Goal: Check status

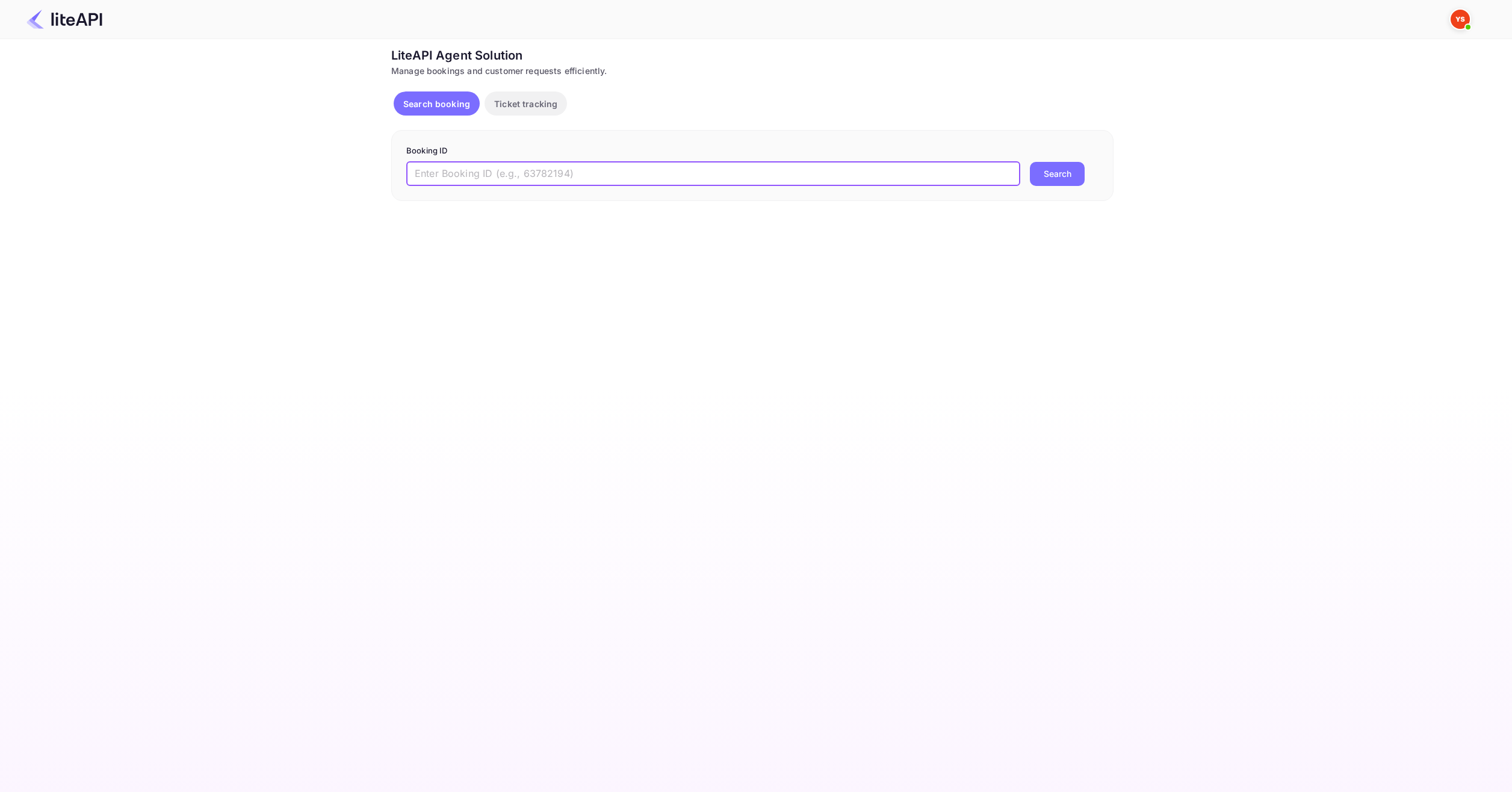
click at [514, 171] on input "text" at bounding box center [713, 174] width 614 height 24
paste input "8897025"
type input "8897025"
click at [1067, 172] on button "Search" at bounding box center [1058, 174] width 55 height 24
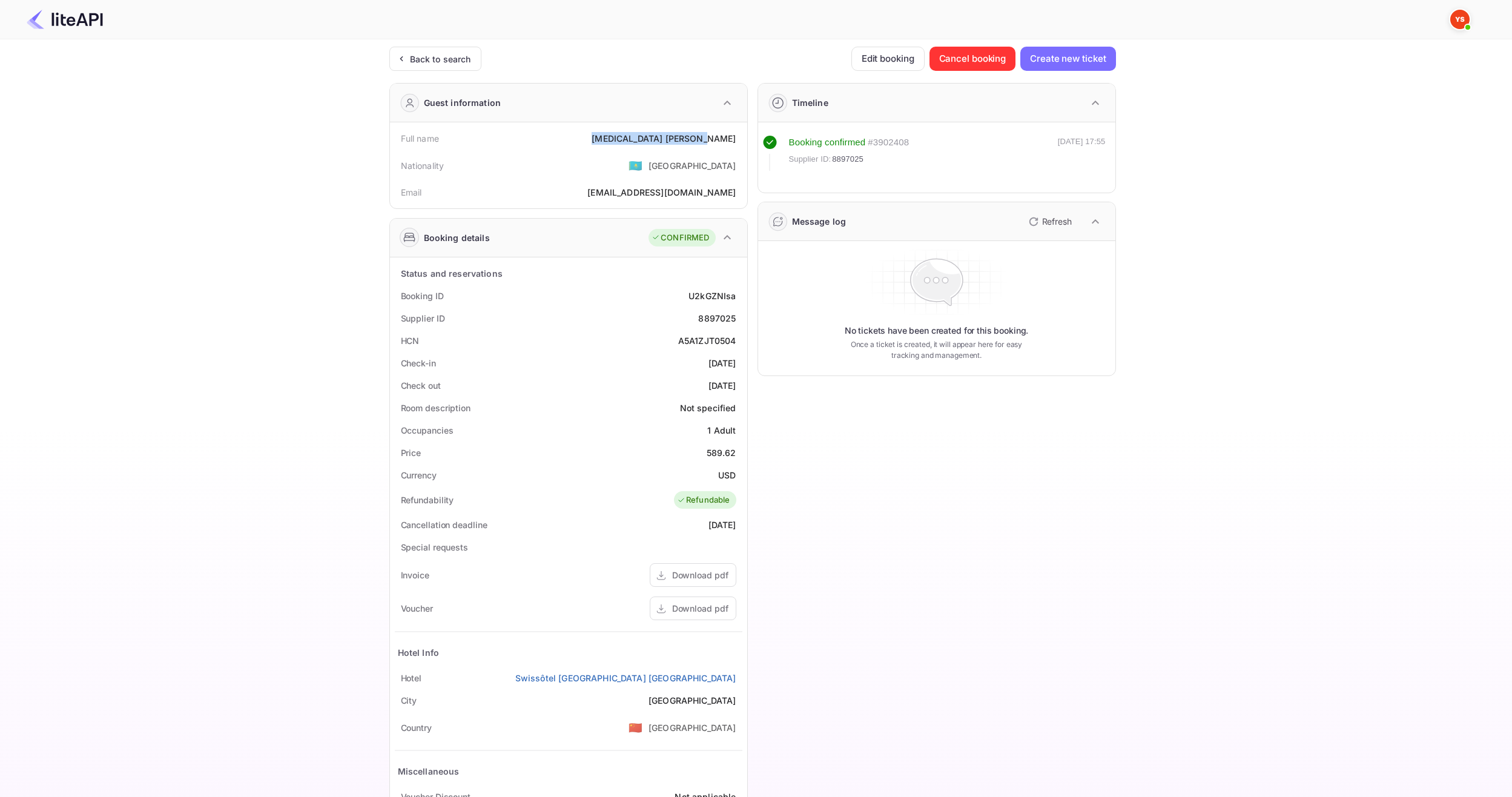
drag, startPoint x: 719, startPoint y: 138, endPoint x: 735, endPoint y: 140, distance: 16.1
click at [735, 140] on div "Full name [MEDICAL_DATA][PERSON_NAME]" at bounding box center [568, 139] width 348 height 22
copy div "[MEDICAL_DATA][PERSON_NAME]"
drag, startPoint x: 698, startPoint y: 449, endPoint x: 737, endPoint y: 448, distance: 39.0
click at [737, 448] on div "Price 589.62" at bounding box center [568, 452] width 348 height 22
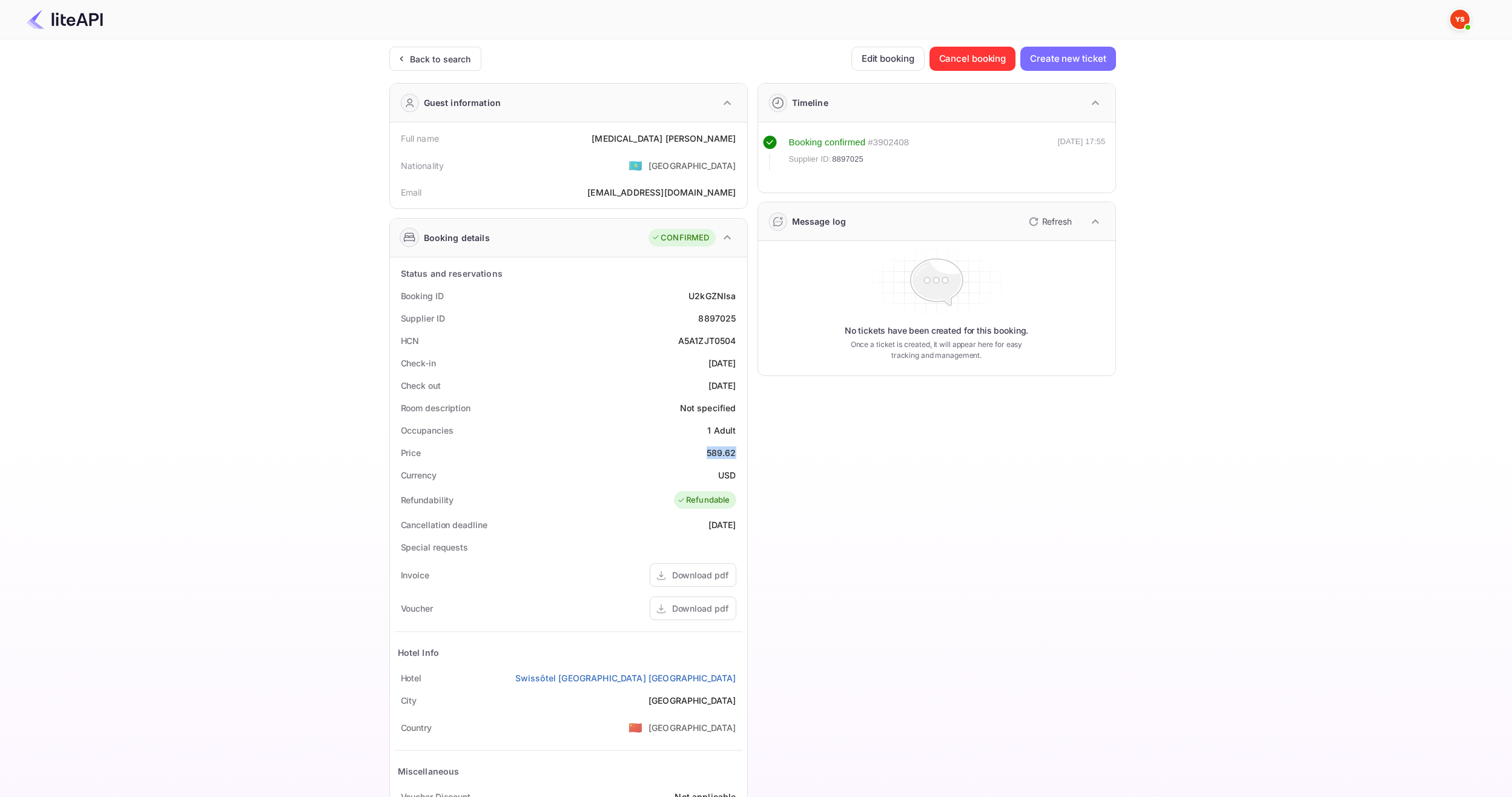
copy div "589.62"
drag, startPoint x: 716, startPoint y: 476, endPoint x: 741, endPoint y: 474, distance: 25.1
click at [741, 474] on div "Currency USD" at bounding box center [568, 475] width 348 height 22
copy div "USD"
